Goal: Check status: Check status

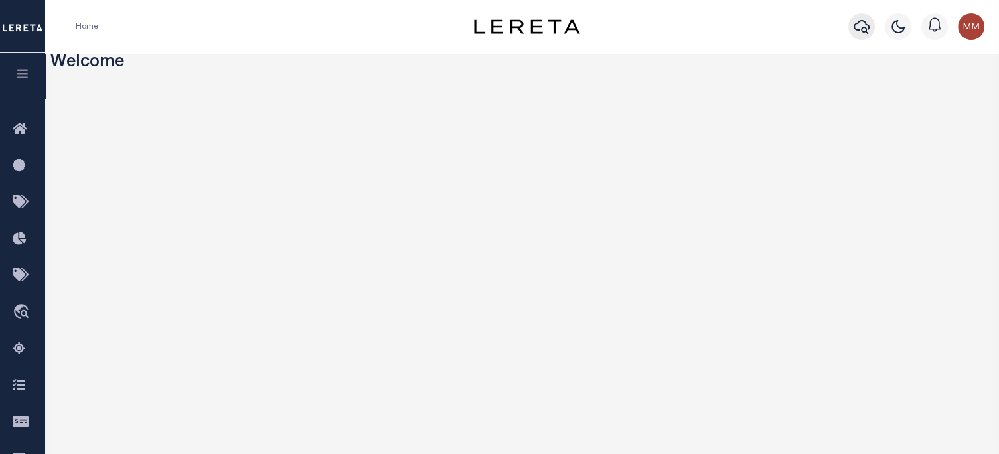
click at [861, 25] on icon "button" at bounding box center [862, 27] width 16 height 16
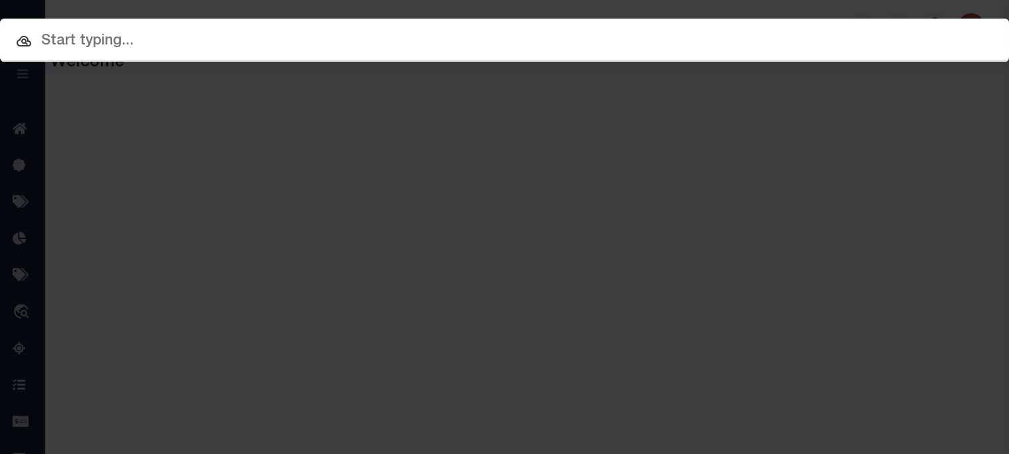
click at [460, 17] on div "Include Loans TBM Customers Borrowers Payments (Lender Non-Disb) Payments (Lend…" at bounding box center [504, 227] width 1009 height 454
click at [457, 29] on div "Include Loans TBM Customers Borrowers Payments (Lender Non-Disb) Payments (Lend…" at bounding box center [504, 40] width 1029 height 44
click at [489, 50] on input "text" at bounding box center [504, 41] width 1009 height 23
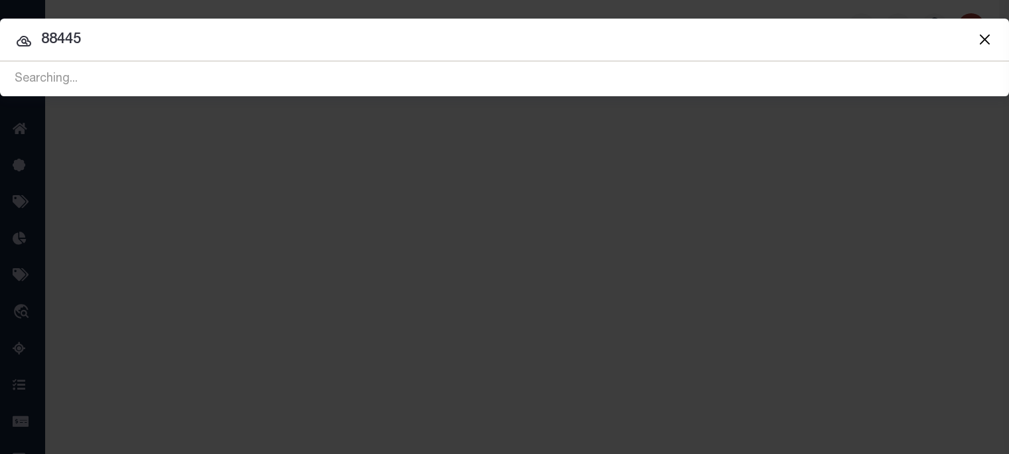
type input "88445"
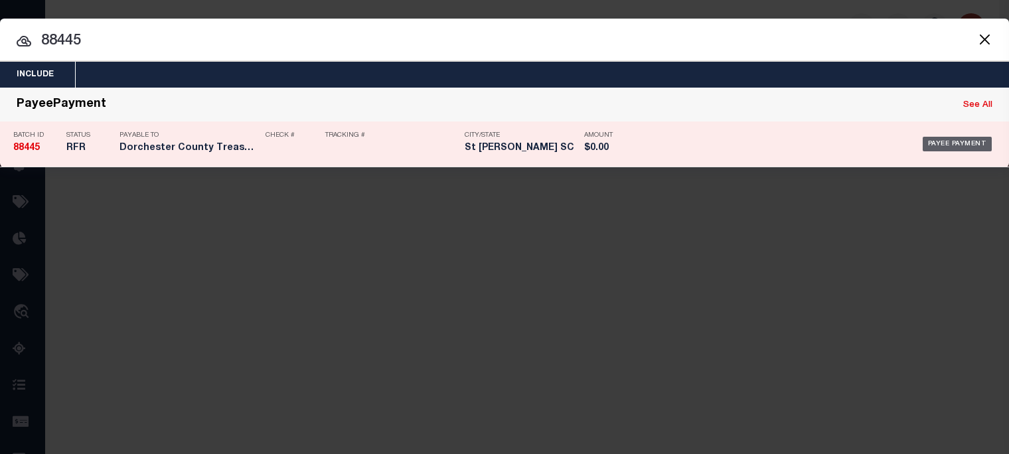
click at [963, 143] on div "Payee Payment" at bounding box center [958, 144] width 70 height 15
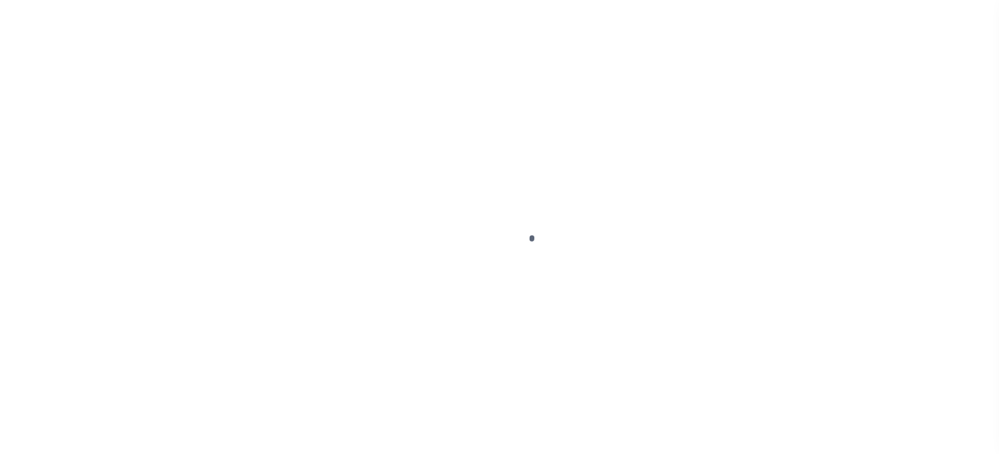
select select "RFL"
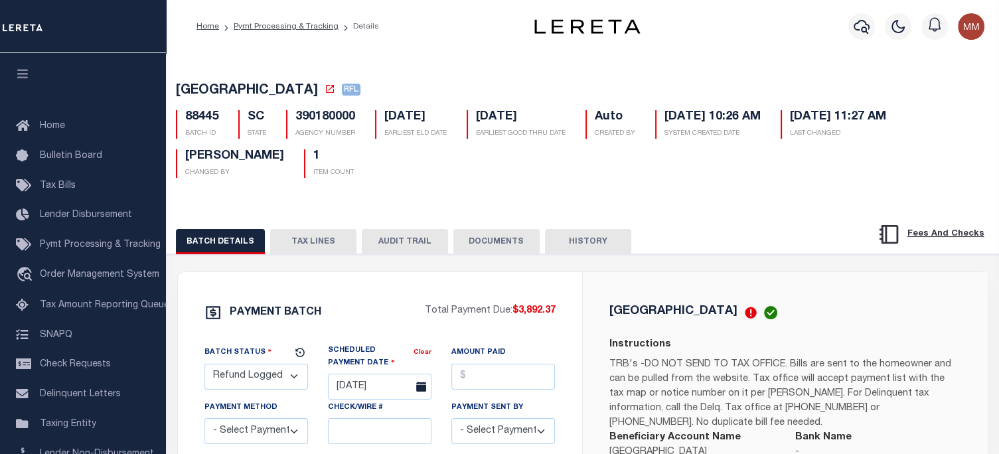
click at [301, 239] on button "TAX LINES" at bounding box center [313, 241] width 86 height 25
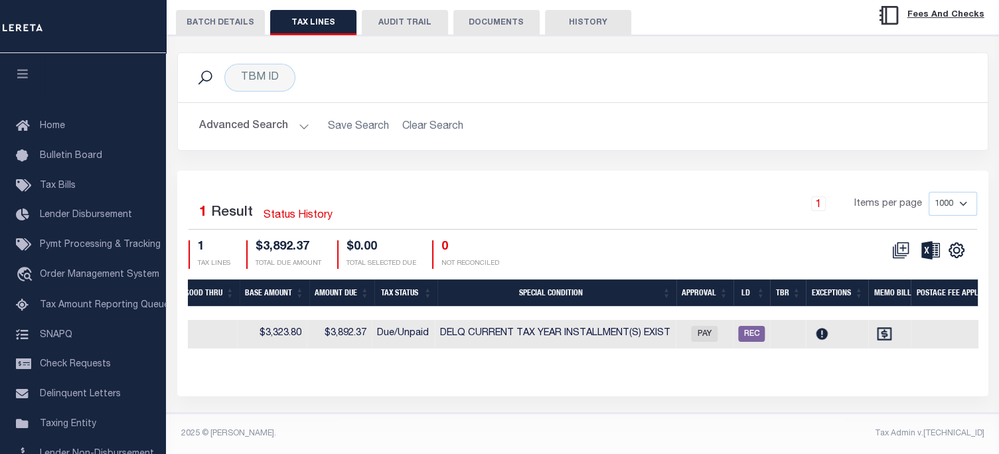
scroll to position [0, 1084]
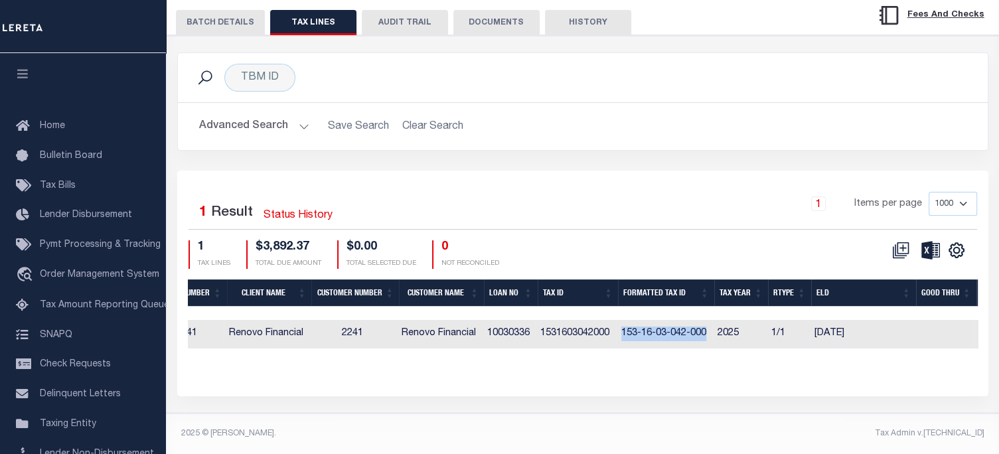
drag, startPoint x: 626, startPoint y: 325, endPoint x: 715, endPoint y: 323, distance: 89.0
click at [712, 323] on td "153-16-03-042-000" at bounding box center [664, 334] width 96 height 29
checkbox input "true"
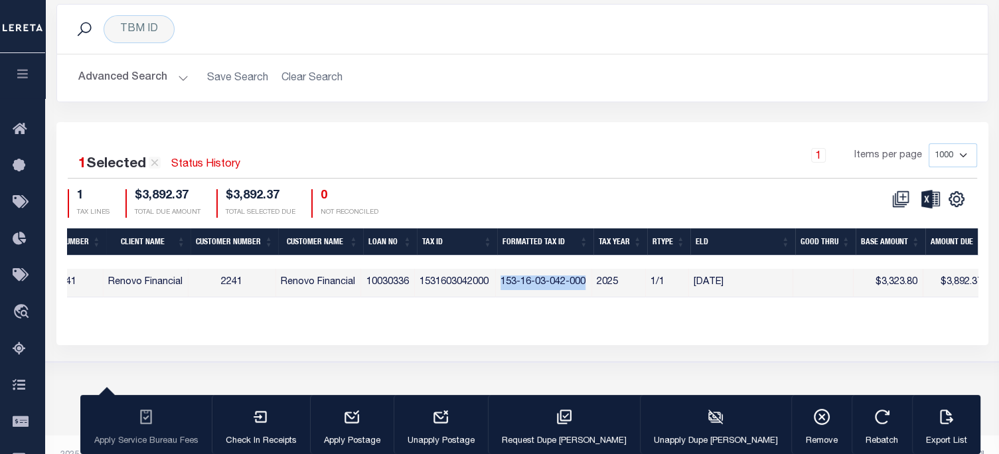
copy td "153-16-03-042-000"
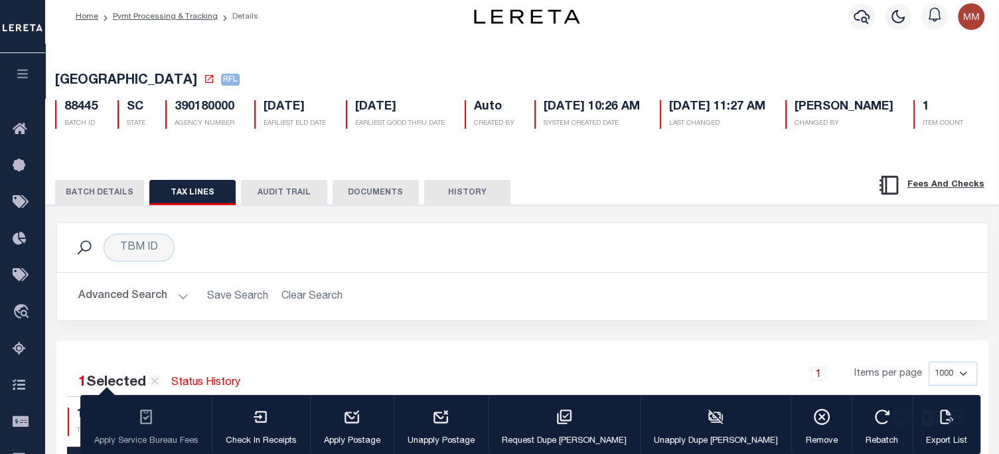
scroll to position [0, 0]
